Goal: Task Accomplishment & Management: Complete application form

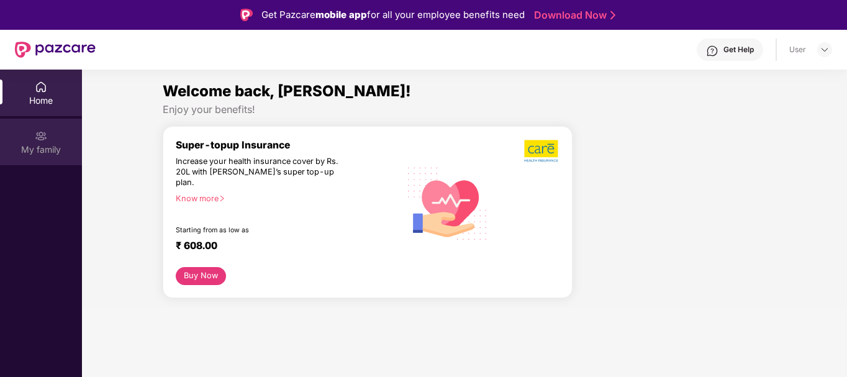
click at [22, 145] on div "My family" at bounding box center [41, 149] width 82 height 12
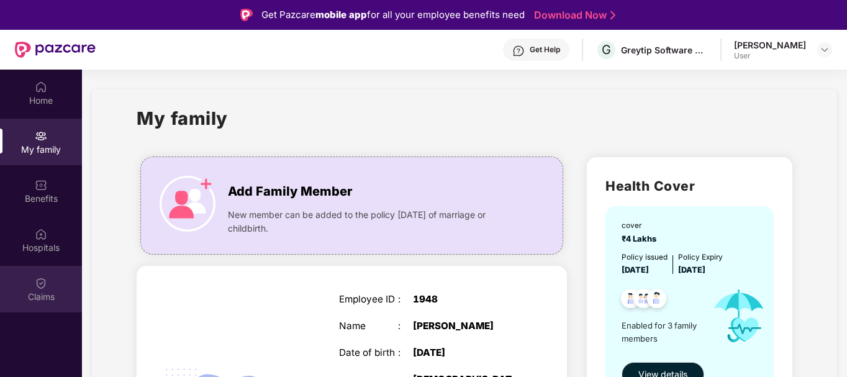
click at [31, 288] on div "Claims" at bounding box center [41, 289] width 82 height 47
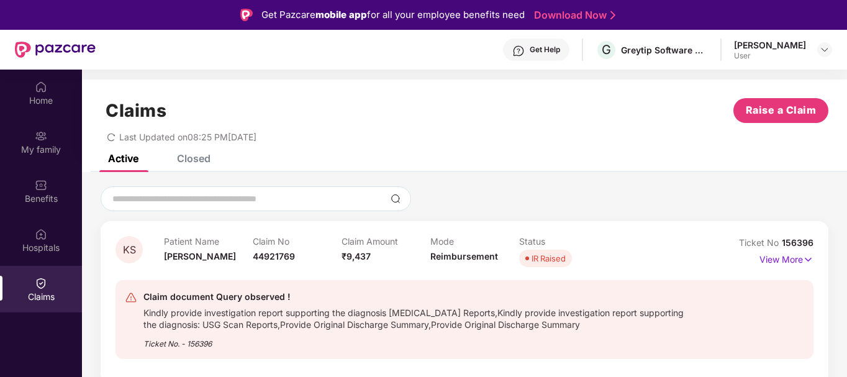
click at [846, 93] on div "Home My family Benefits Hospitals Claims Claims Raise a Claim Last Updated on 0…" at bounding box center [423, 258] width 847 height 377
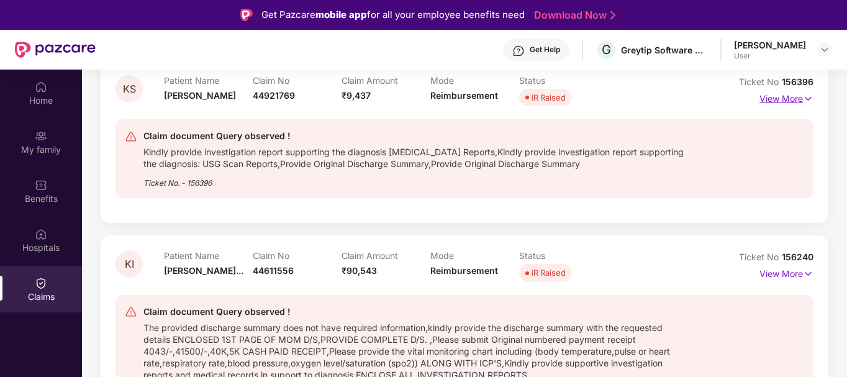
click at [803, 94] on img at bounding box center [808, 99] width 11 height 14
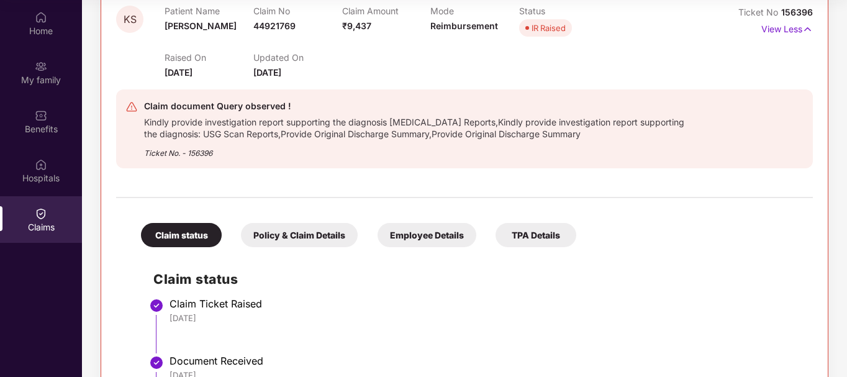
scroll to position [491, 0]
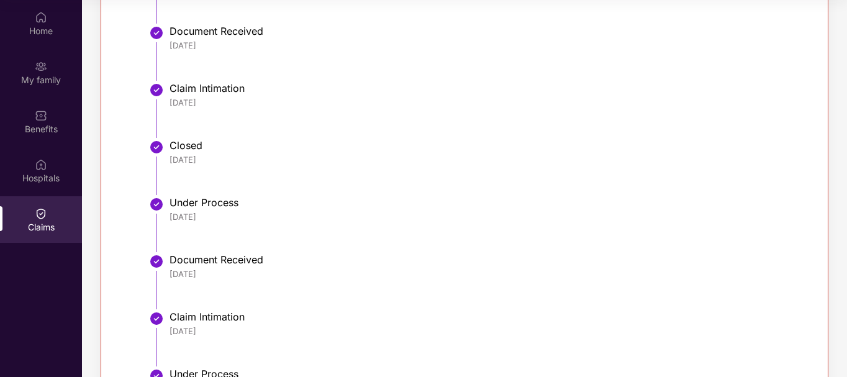
drag, startPoint x: 845, startPoint y: 155, endPoint x: 848, endPoint y: 178, distance: 23.7
click at [846, 178] on html "Get Pazcare mobile app for all your employee benefits need Download Now Get Hel…" at bounding box center [423, 118] width 847 height 377
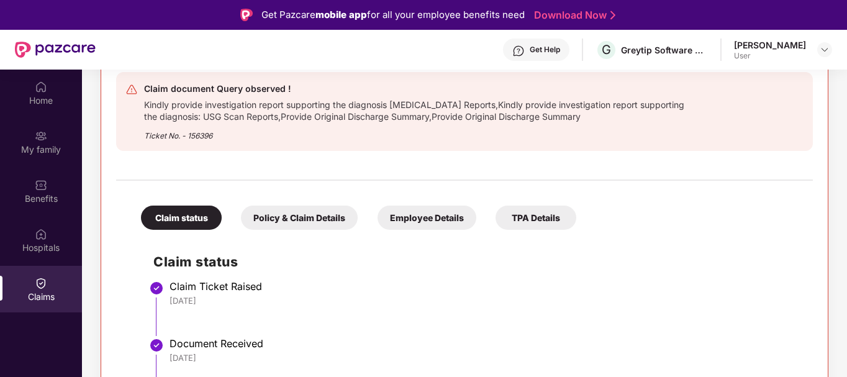
scroll to position [348, 0]
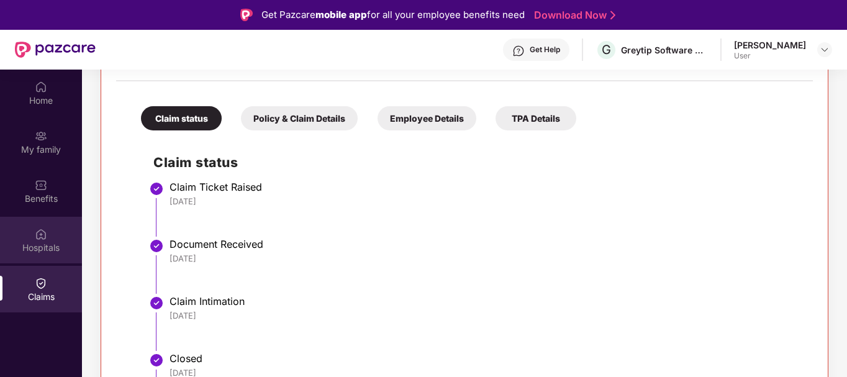
click at [43, 247] on div "Hospitals" at bounding box center [41, 248] width 82 height 12
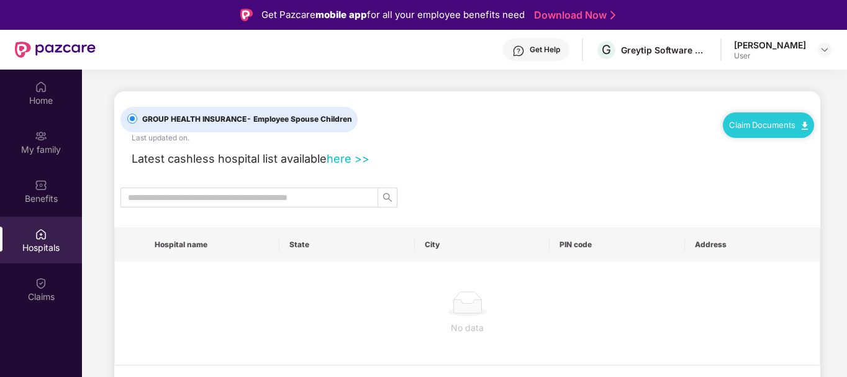
scroll to position [0, 0]
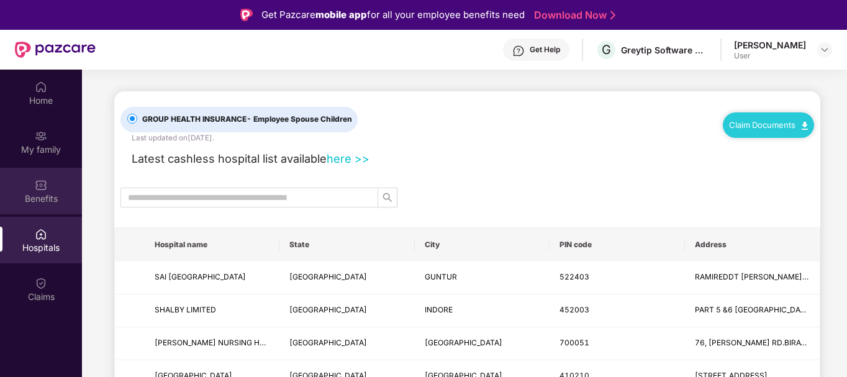
click at [54, 196] on div "Benefits" at bounding box center [41, 199] width 82 height 12
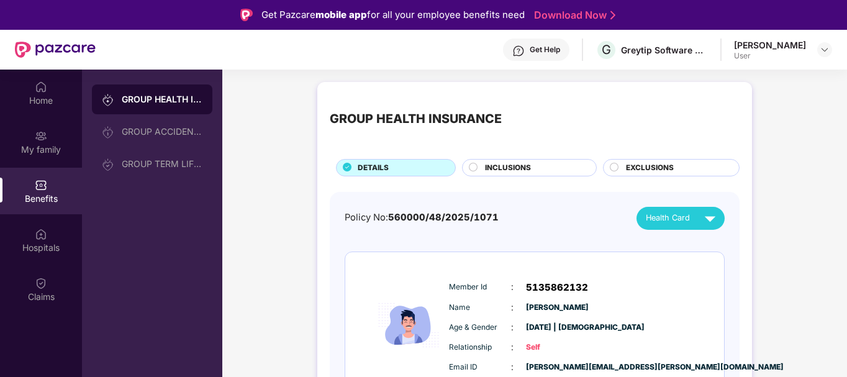
click at [503, 166] on span "INCLUSIONS" at bounding box center [508, 168] width 46 height 12
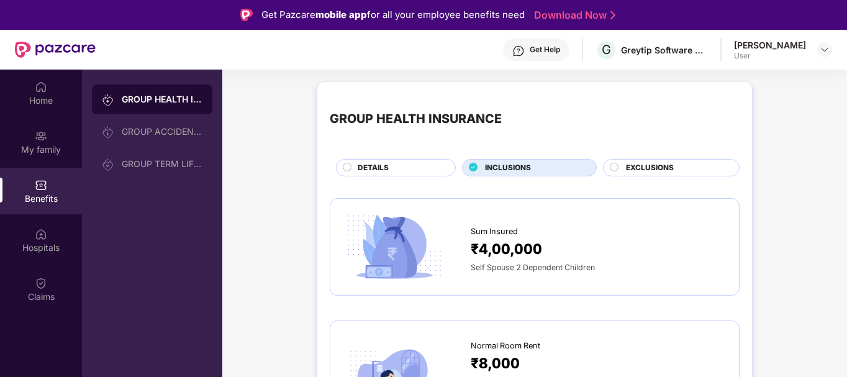
scroll to position [70, 0]
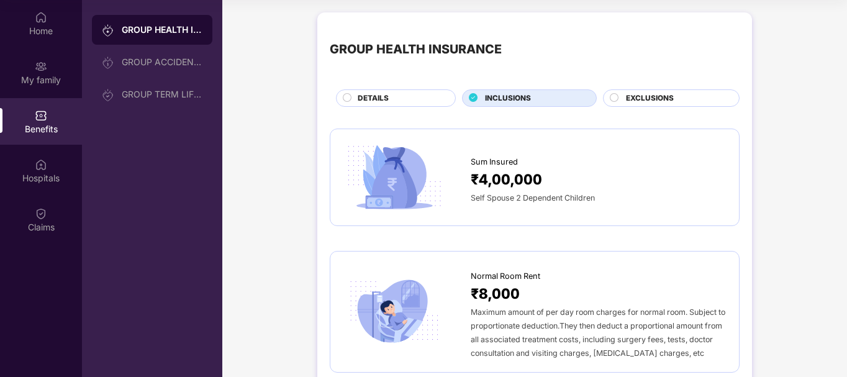
click at [738, 202] on div "Sum Insured ₹4,00,000 Self Spouse 2 Dependent Children" at bounding box center [535, 177] width 410 height 97
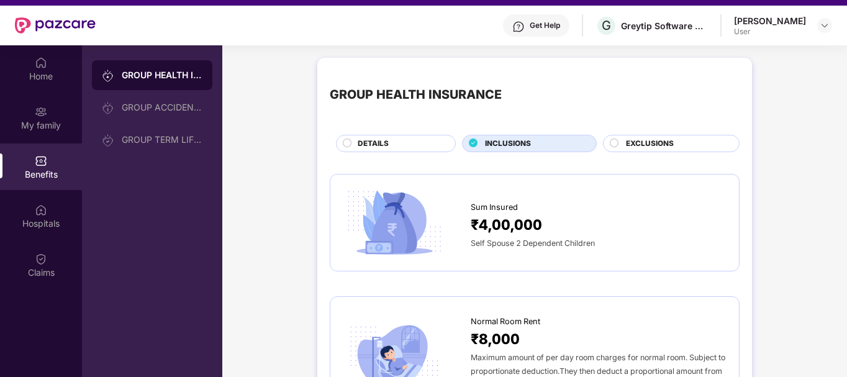
scroll to position [0, 0]
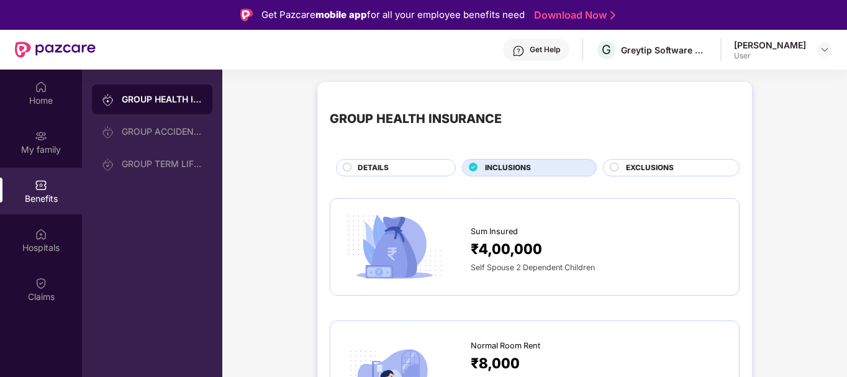
click at [645, 152] on div "GROUP HEALTH INSURANCE DETAILS INCLUSIONS EXCLUSIONS" at bounding box center [535, 135] width 410 height 82
click at [628, 163] on span "EXCLUSIONS" at bounding box center [650, 168] width 48 height 12
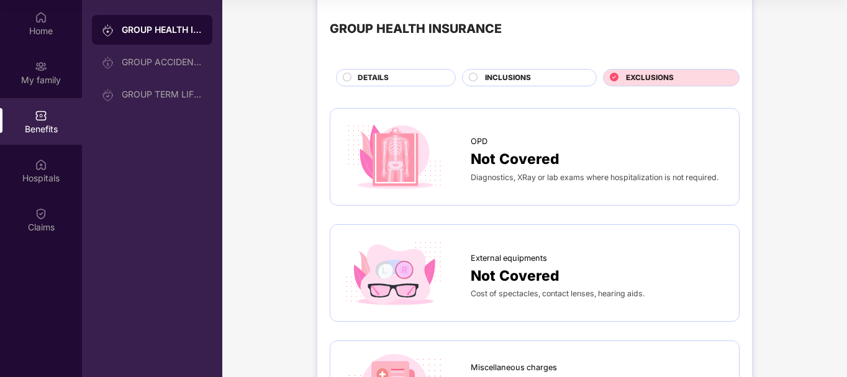
scroll to position [3, 0]
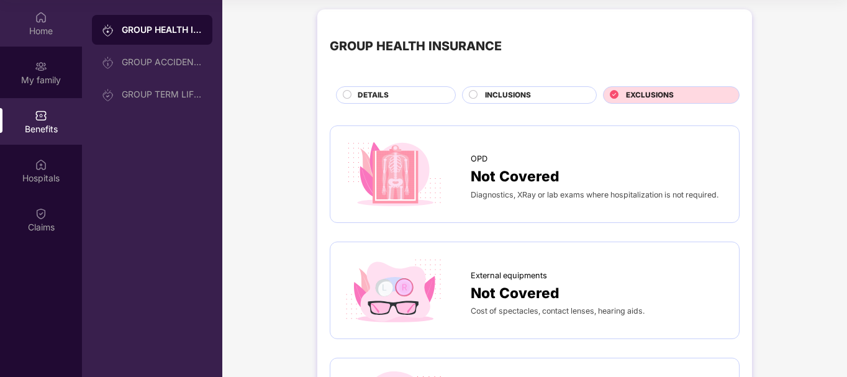
click at [53, 32] on div "Home" at bounding box center [41, 31] width 82 height 12
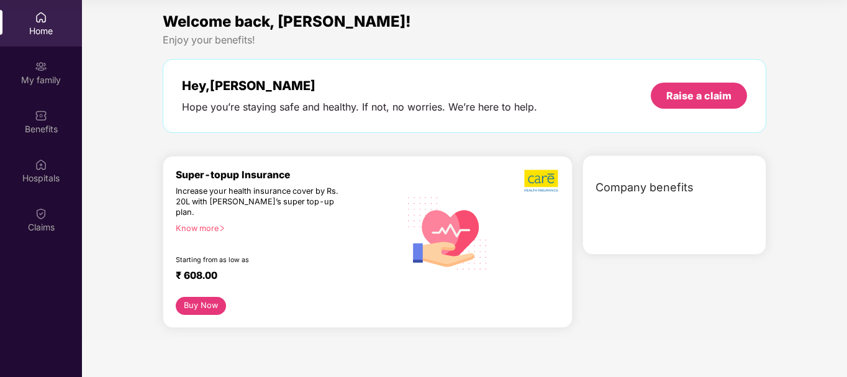
scroll to position [0, 0]
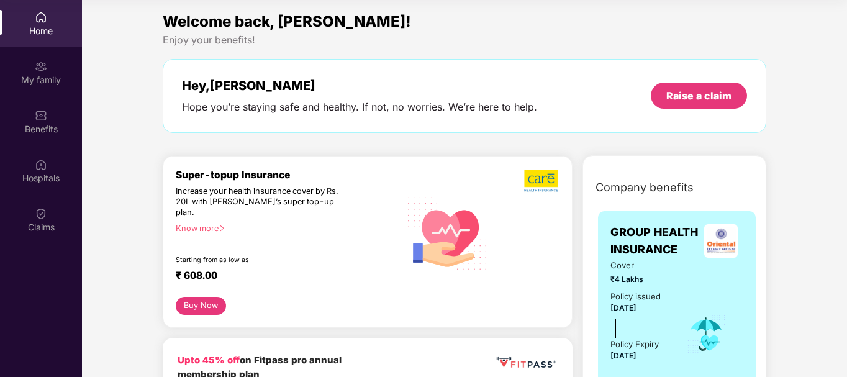
click at [206, 297] on button "Buy Now" at bounding box center [201, 306] width 50 height 18
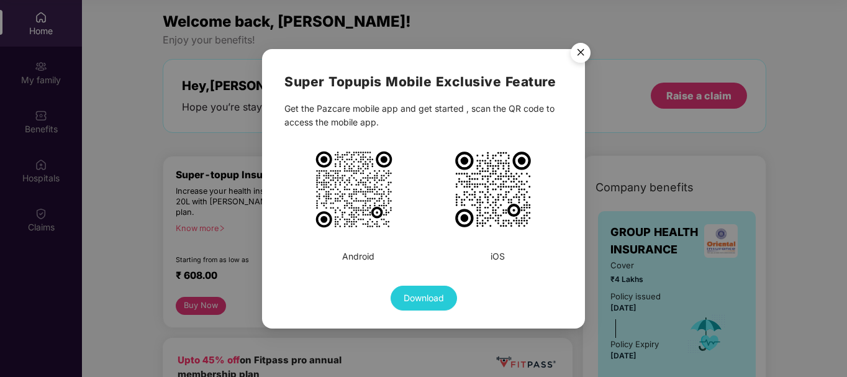
click at [579, 57] on img "Close" at bounding box center [580, 54] width 35 height 35
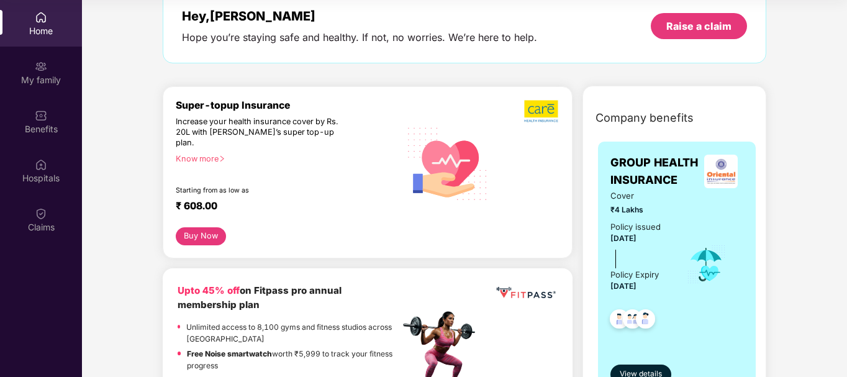
scroll to position [69, 0]
click at [202, 141] on div "Super-topup Insurance Increase your health insurance cover by Rs. 20L with [PER…" at bounding box center [288, 164] width 224 height 128
click at [202, 155] on div "Know more" at bounding box center [284, 159] width 217 height 9
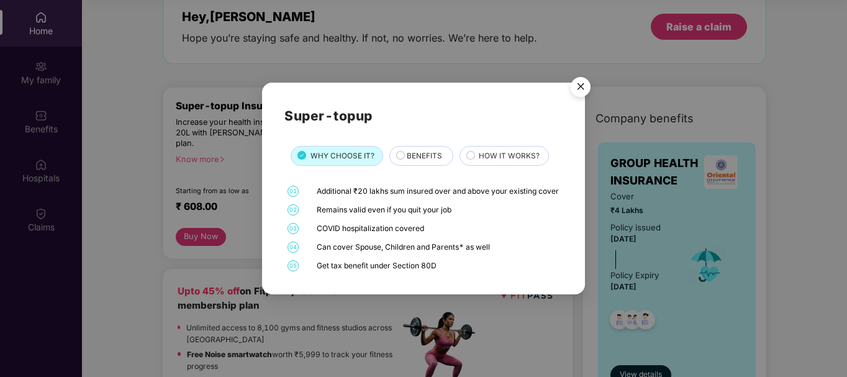
click at [397, 151] on circle at bounding box center [401, 155] width 8 height 8
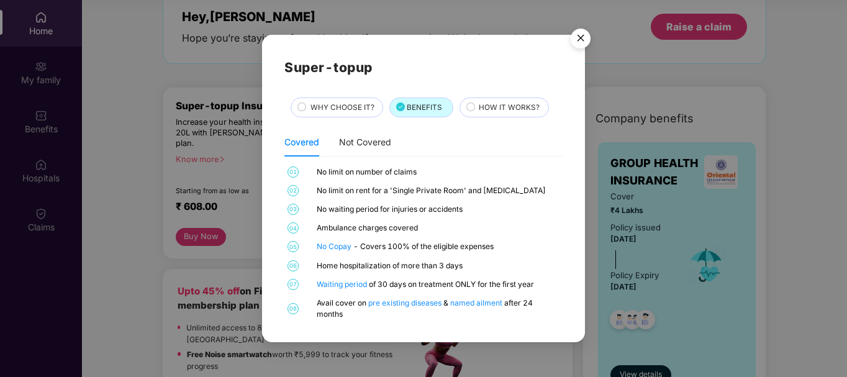
click at [332, 102] on span "WHY CHOOSE IT?" at bounding box center [342, 108] width 64 height 12
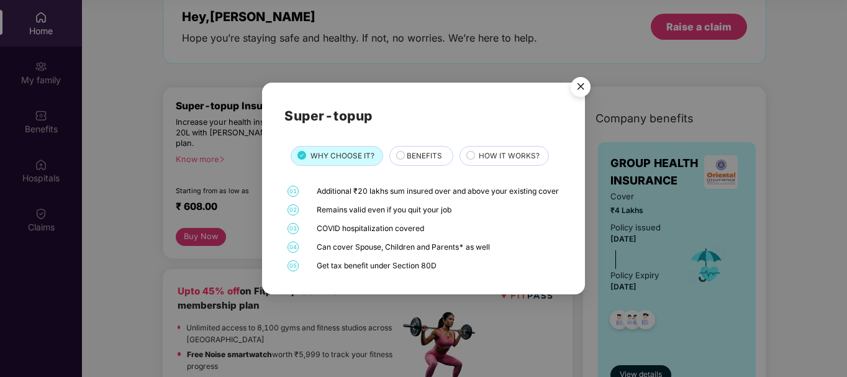
click at [235, 212] on div "Super-topup WHY CHOOSE IT? BENEFITS HOW IT WORKS? 01 Additional ₹20 lakhs sum i…" at bounding box center [423, 188] width 847 height 377
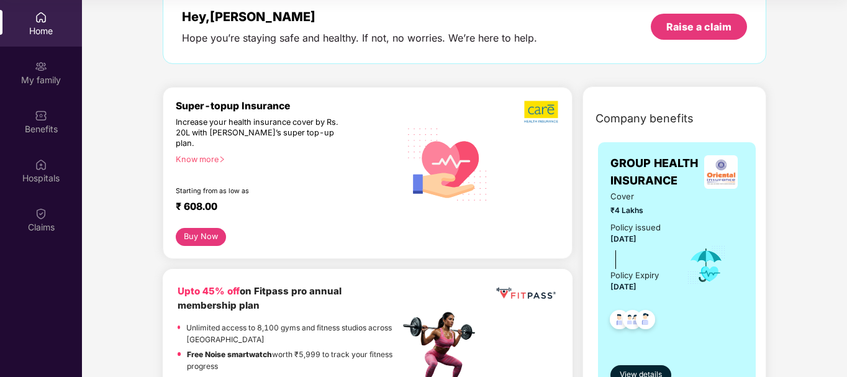
click at [207, 228] on button "Buy Now" at bounding box center [201, 237] width 50 height 18
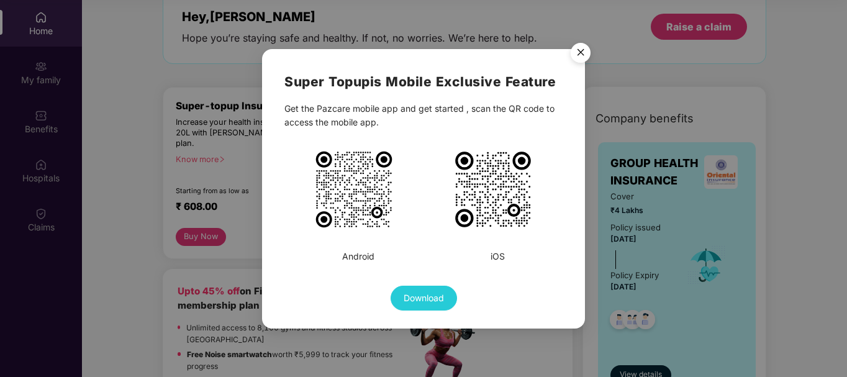
click at [244, 188] on div "Super Topup is Mobile Exclusive Feature Get the Pazcare mobile app and get star…" at bounding box center [423, 188] width 847 height 377
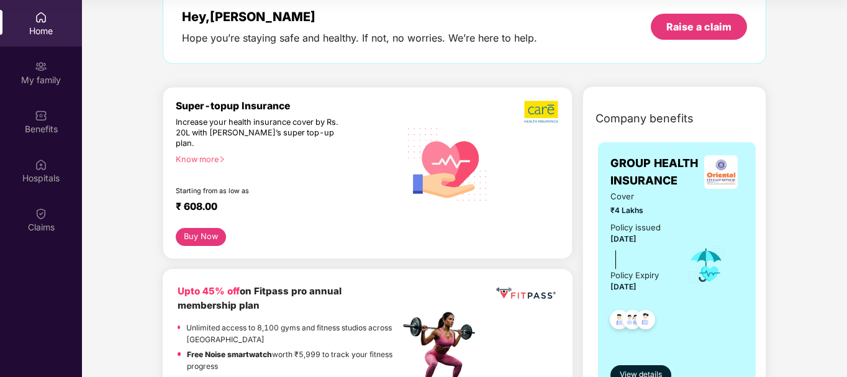
click at [198, 231] on button "Buy Now" at bounding box center [201, 237] width 50 height 18
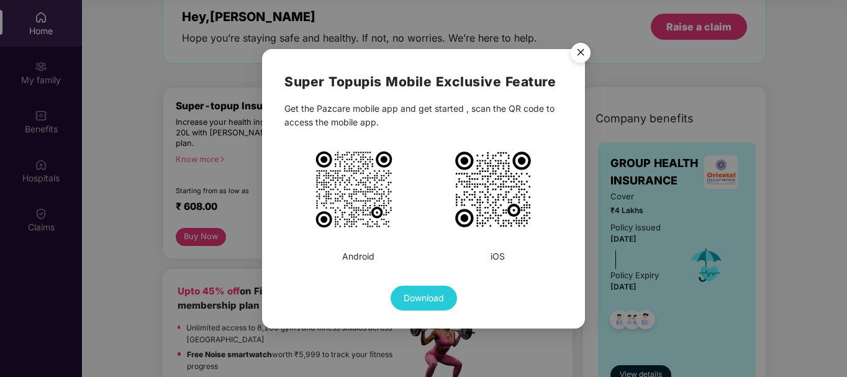
click at [574, 52] on img "Close" at bounding box center [580, 54] width 35 height 35
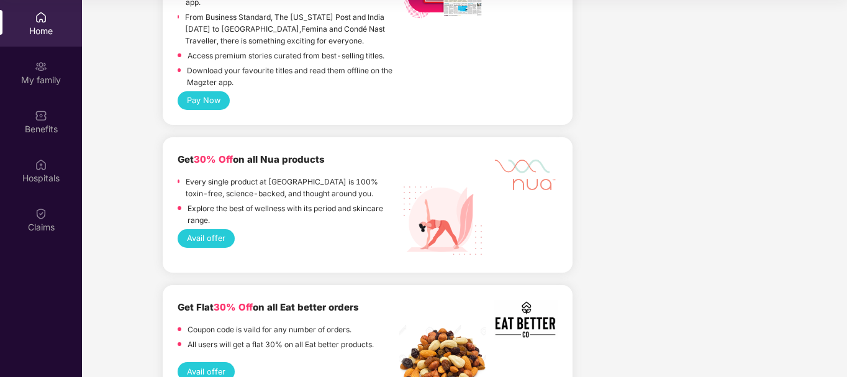
scroll to position [2776, 0]
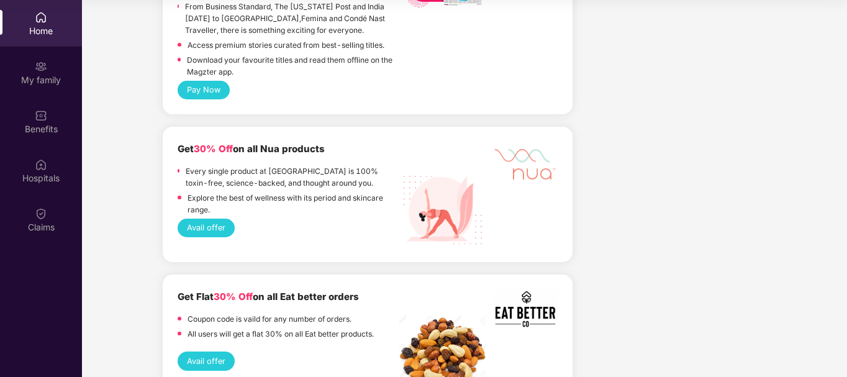
click at [211, 351] on button "Avail offer" at bounding box center [206, 360] width 57 height 19
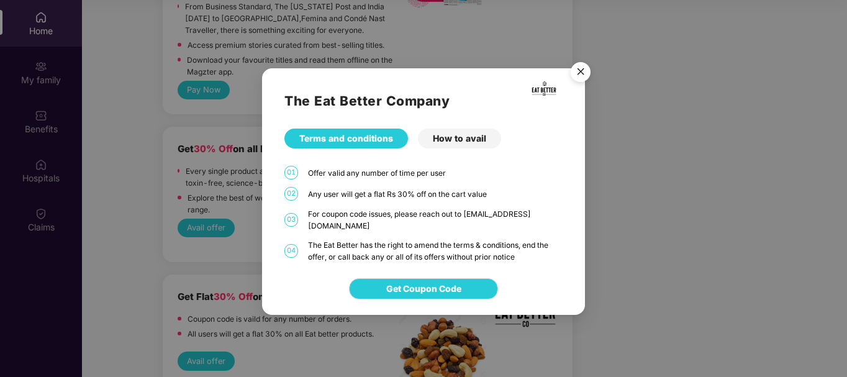
click at [481, 127] on div "The Eat Better Company Terms and conditions How to avail 01 Offer valid any num…" at bounding box center [423, 165] width 323 height 194
click at [473, 132] on div "The Eat Better Company Terms and conditions How to avail 01 Offer valid any num…" at bounding box center [423, 165] width 323 height 194
click at [463, 145] on div "How to avail" at bounding box center [459, 139] width 83 height 20
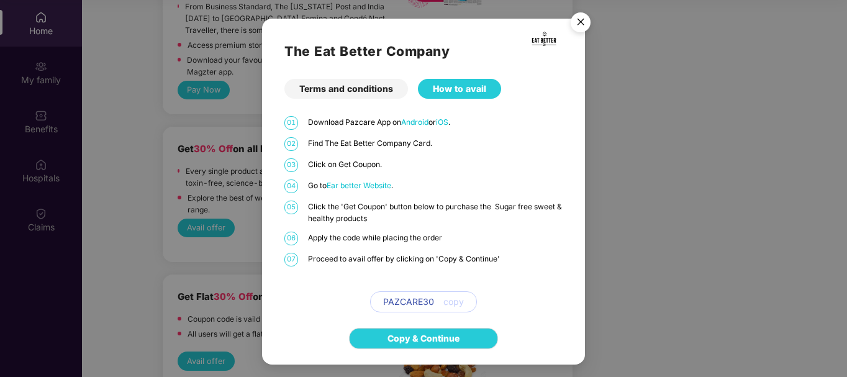
click at [578, 24] on img "Close" at bounding box center [580, 24] width 35 height 35
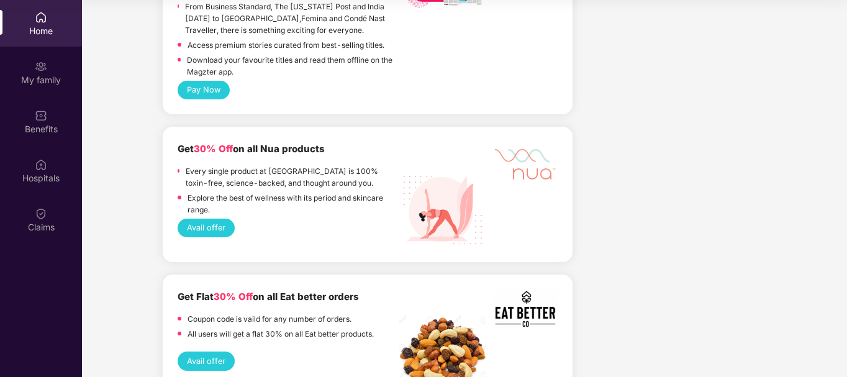
click at [178, 351] on button "Avail offer" at bounding box center [206, 360] width 57 height 19
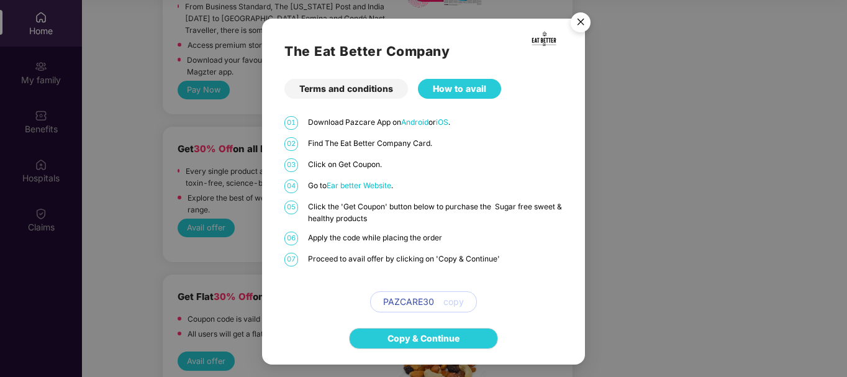
click at [634, 75] on div "The Eat Better Company Terms and conditions How to avail 01 Download Pazcare Ap…" at bounding box center [423, 188] width 847 height 377
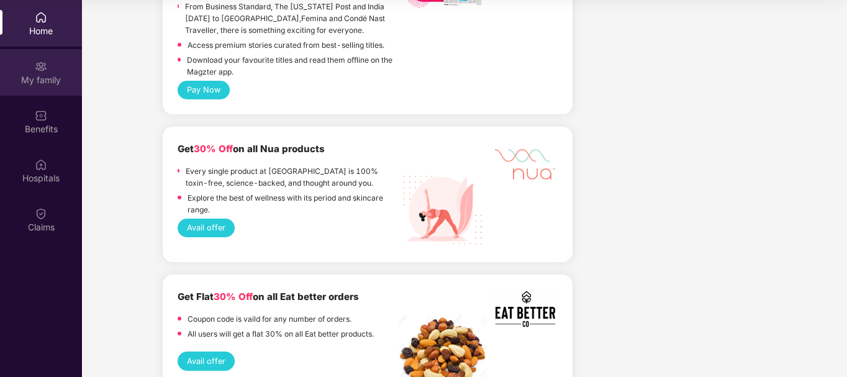
click at [47, 79] on div "My family" at bounding box center [41, 80] width 82 height 12
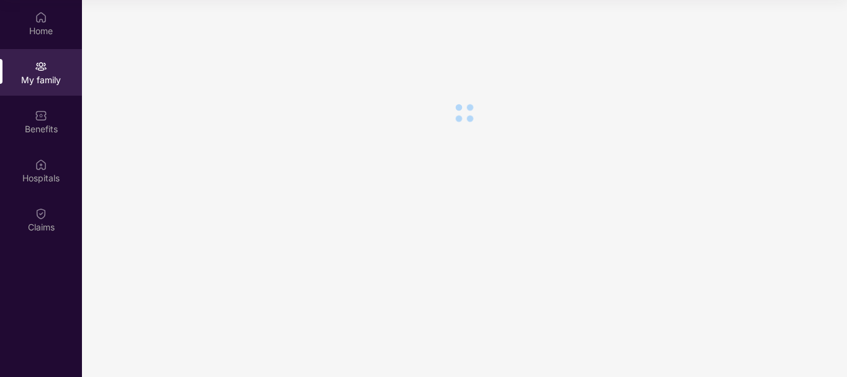
scroll to position [0, 0]
click at [40, 221] on div "Claims" at bounding box center [41, 227] width 82 height 12
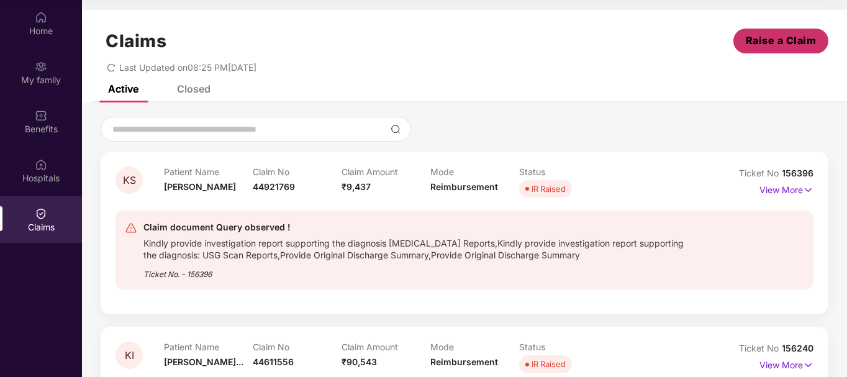
drag, startPoint x: 795, startPoint y: 55, endPoint x: 790, endPoint y: 48, distance: 8.4
click at [790, 48] on div "Claims Raise a Claim Last Updated on 08:25 PM[DATE]" at bounding box center [464, 47] width 765 height 75
click at [776, 38] on span "Raise a Claim" at bounding box center [781, 41] width 71 height 16
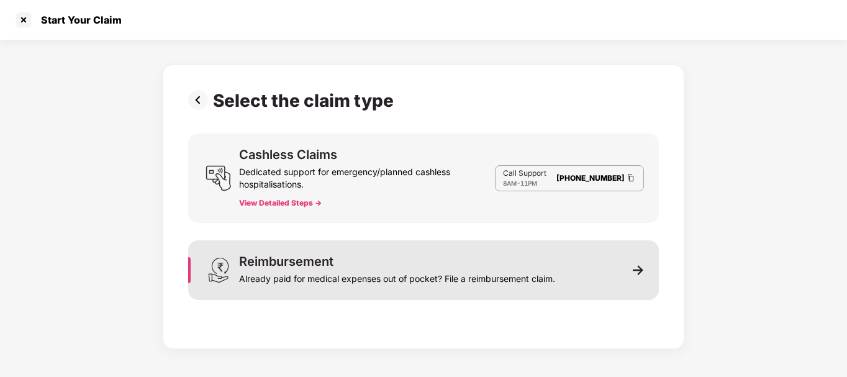
scroll to position [30, 0]
click at [339, 267] on div "Reimbursement Already paid for medical expenses out of pocket? File a reimburse…" at bounding box center [397, 270] width 316 height 30
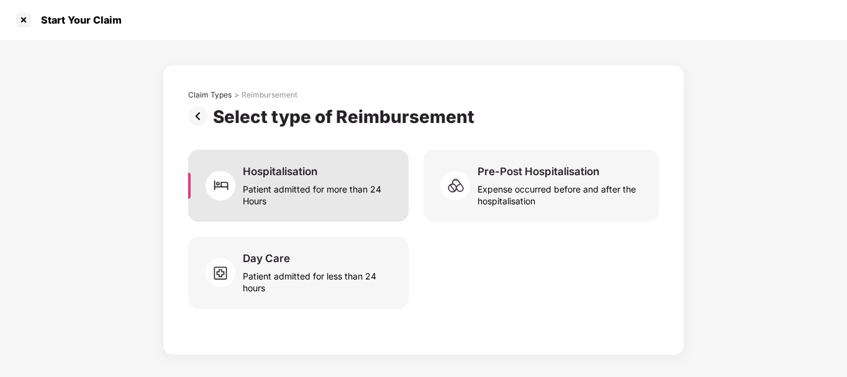
click at [329, 204] on div "Patient admitted for more than 24 Hours" at bounding box center [318, 192] width 151 height 29
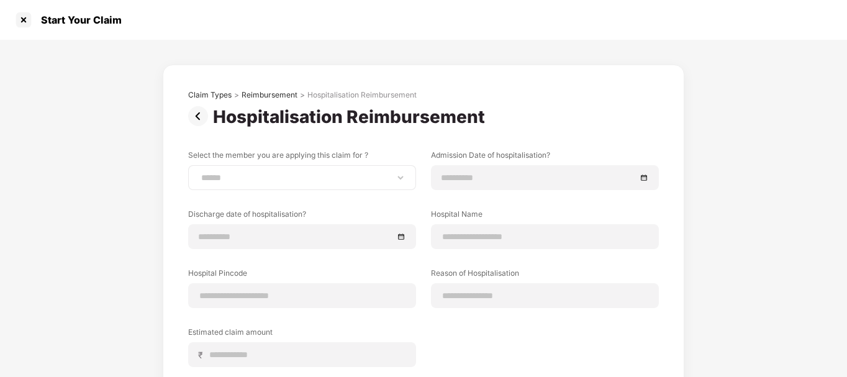
click at [294, 170] on div "**********" at bounding box center [302, 177] width 228 height 25
click at [286, 178] on select "**********" at bounding box center [302, 178] width 207 height 10
select select "**********"
click at [199, 173] on select "**********" at bounding box center [302, 178] width 207 height 10
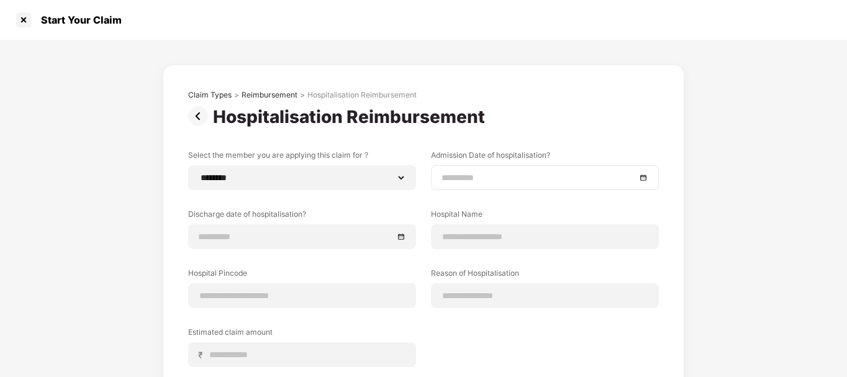
click at [490, 178] on input at bounding box center [539, 178] width 194 height 14
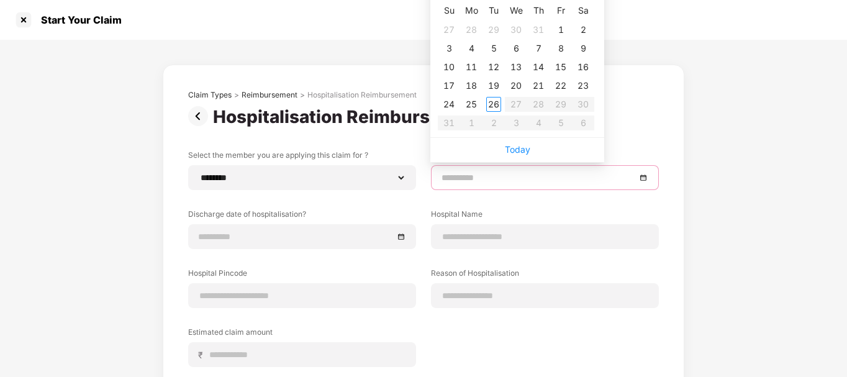
type input "**********"
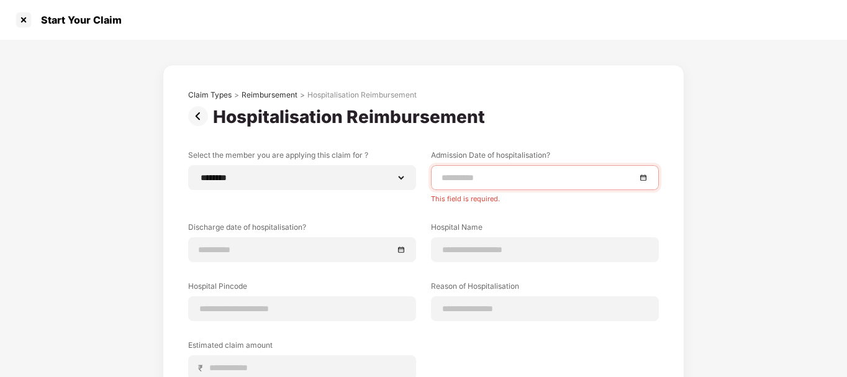
click at [193, 116] on img at bounding box center [200, 116] width 25 height 20
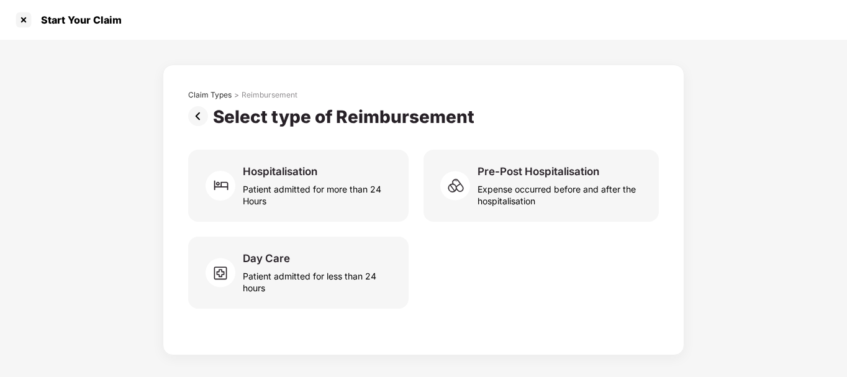
click at [193, 116] on img at bounding box center [200, 116] width 25 height 20
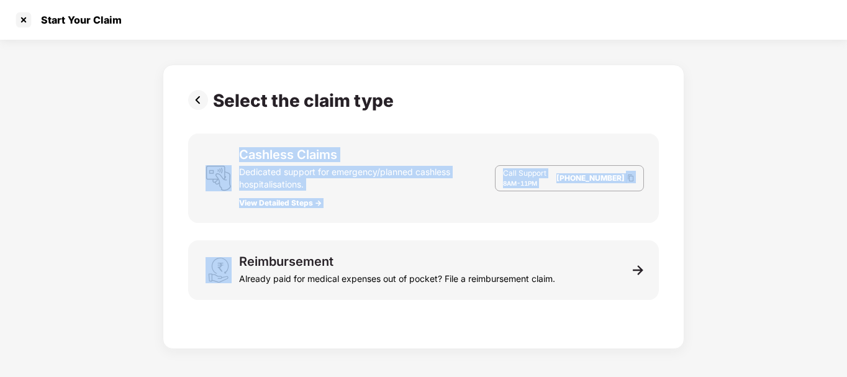
drag, startPoint x: 808, startPoint y: 224, endPoint x: 519, endPoint y: 61, distance: 331.4
click at [519, 61] on div "Select the claim type Cashless Claims Dedicated support for emergency/planned c…" at bounding box center [423, 194] width 847 height 309
